Goal: Entertainment & Leisure: Browse casually

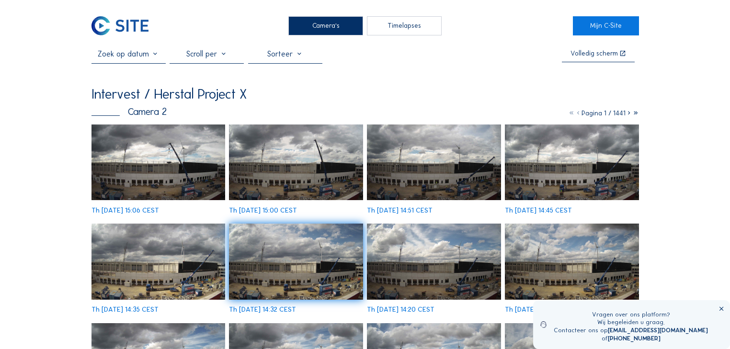
scroll to position [71, 0]
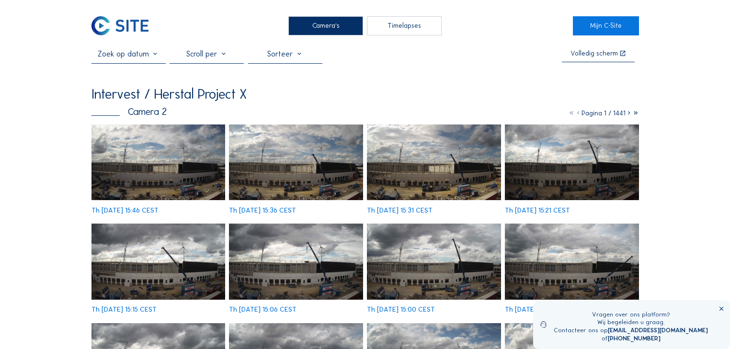
click at [182, 174] on img at bounding box center [159, 163] width 134 height 76
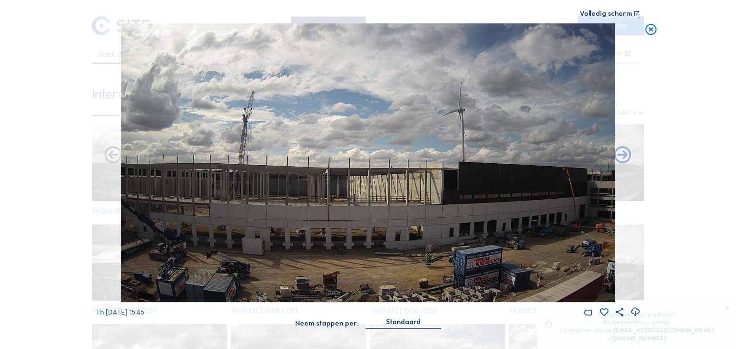
click at [652, 28] on icon at bounding box center [650, 30] width 13 height 14
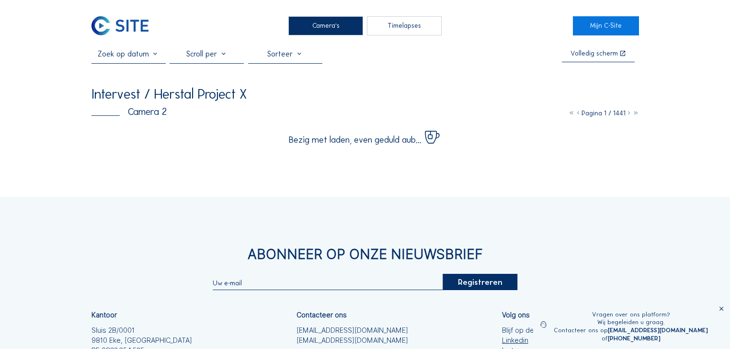
click at [171, 170] on div "Camera's Timelapses Mijn C-Site Volledig scherm Intervest / Herstal Project X C…" at bounding box center [365, 236] width 730 height 473
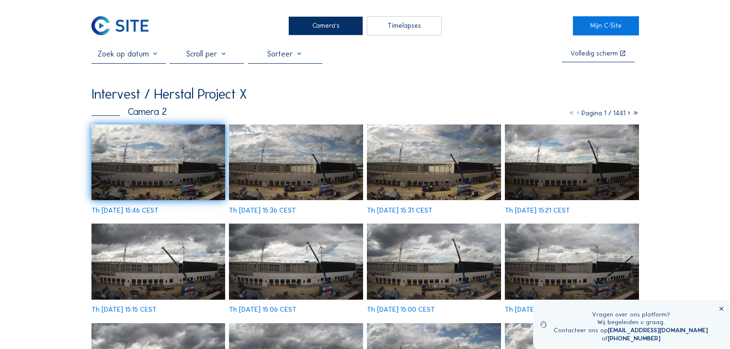
click at [170, 173] on img at bounding box center [159, 163] width 134 height 76
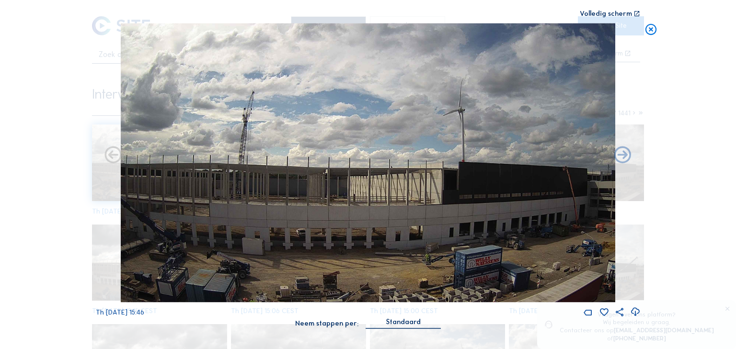
click at [653, 29] on icon at bounding box center [650, 30] width 13 height 14
